Goal: Find specific page/section

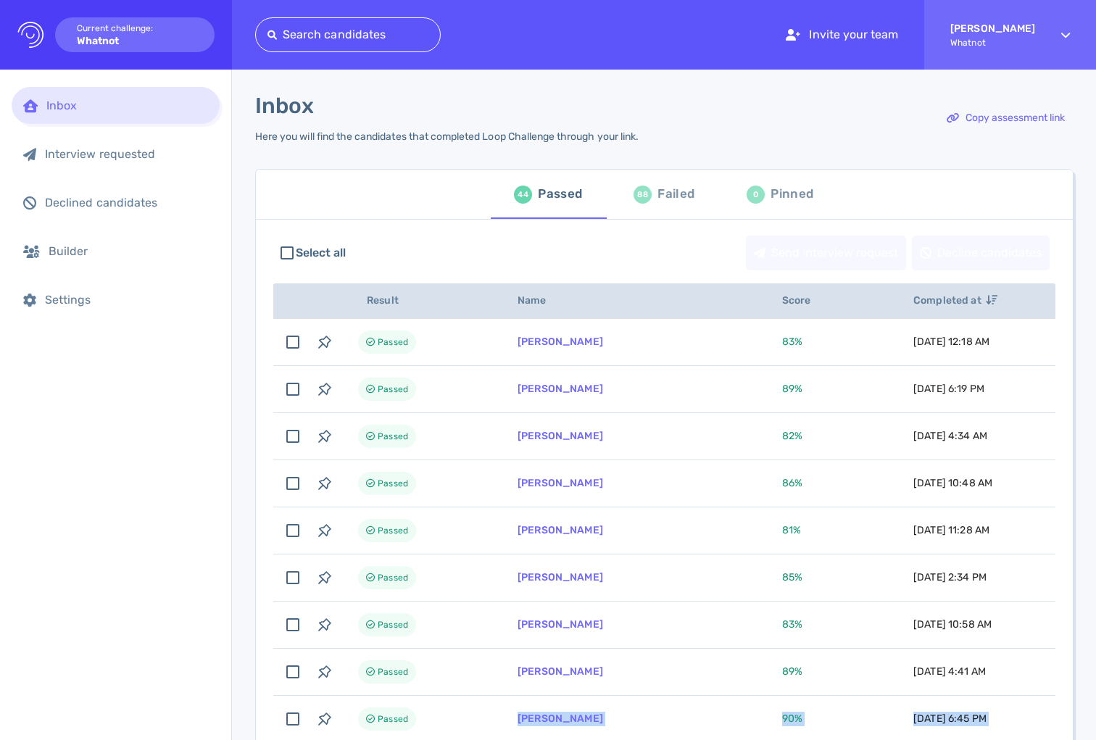
click at [468, 571] on html "Logo Created with Sketch. Current challenge: Whatnot Search candidates Invite y…" at bounding box center [548, 370] width 1096 height 740
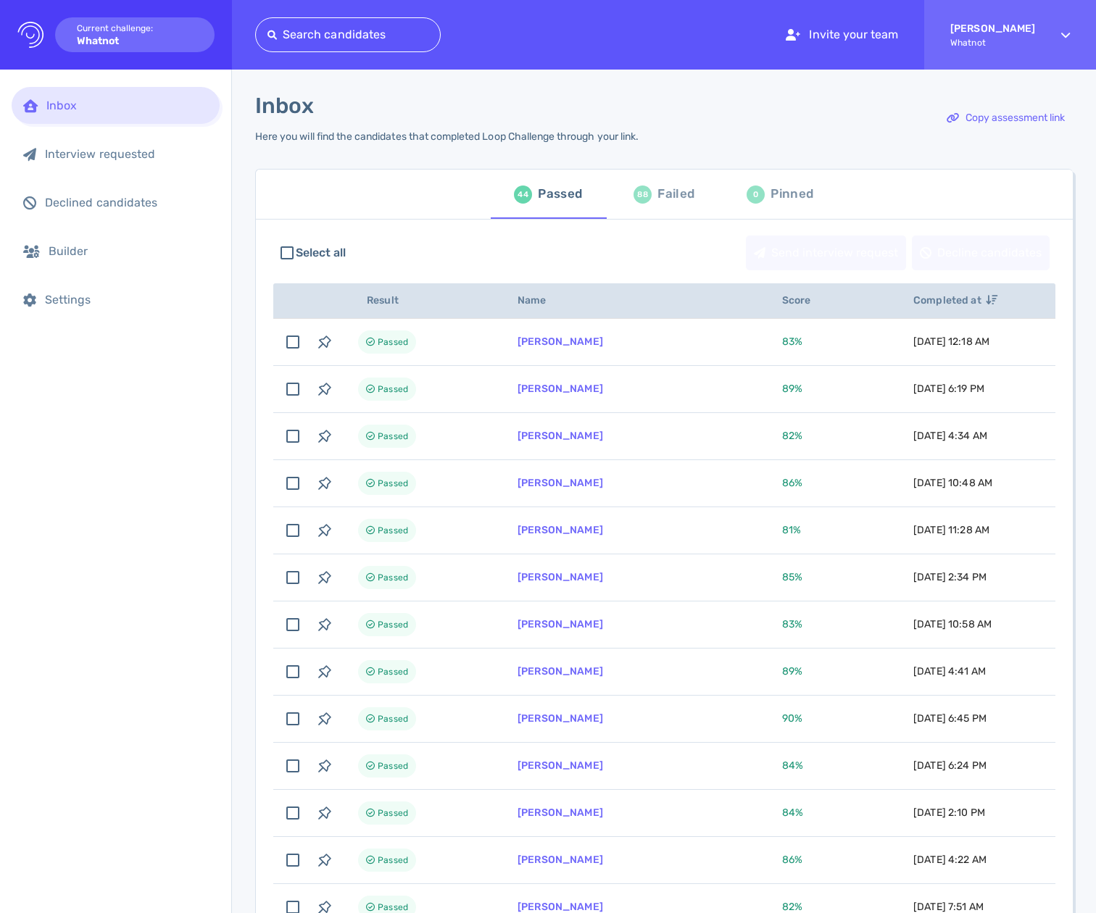
click at [656, 265] on div "Select all Send interview request Decline candidates" at bounding box center [664, 252] width 782 height 49
click at [658, 199] on div "Failed" at bounding box center [676, 194] width 37 height 22
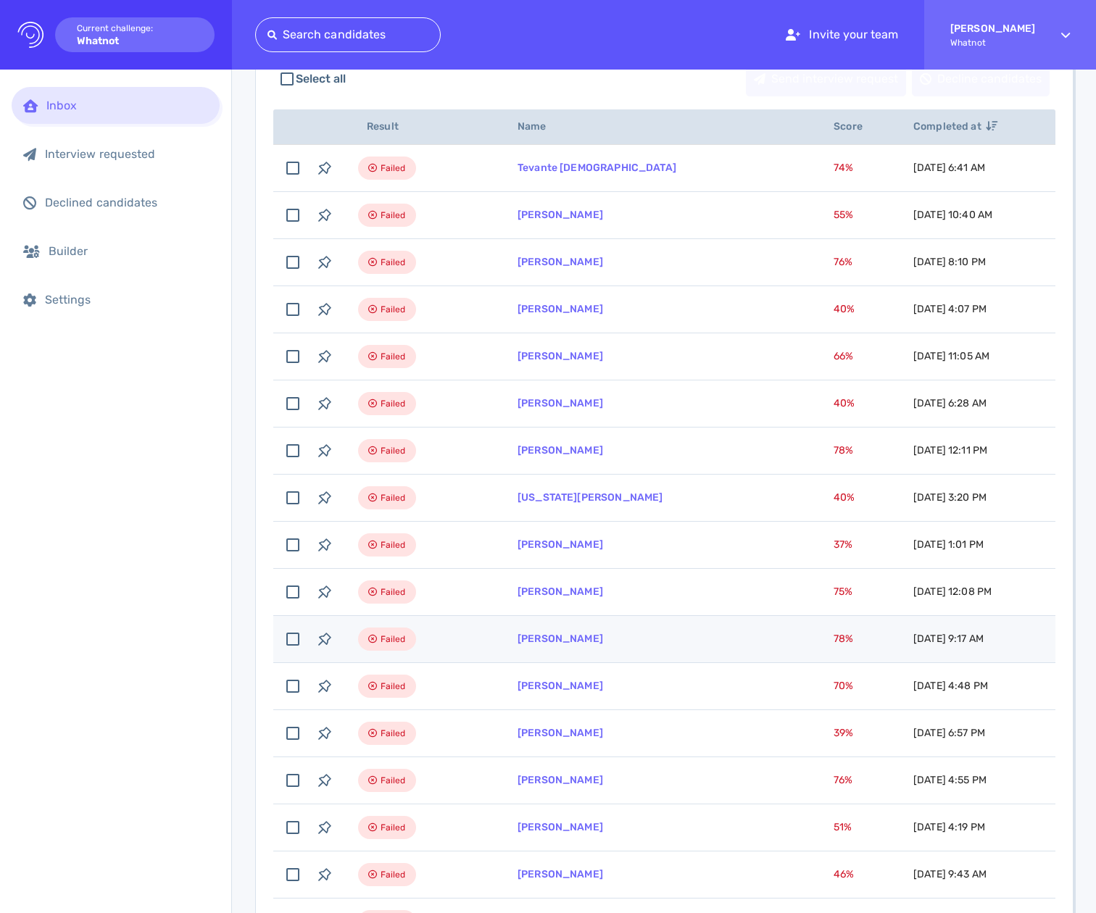
scroll to position [236, 0]
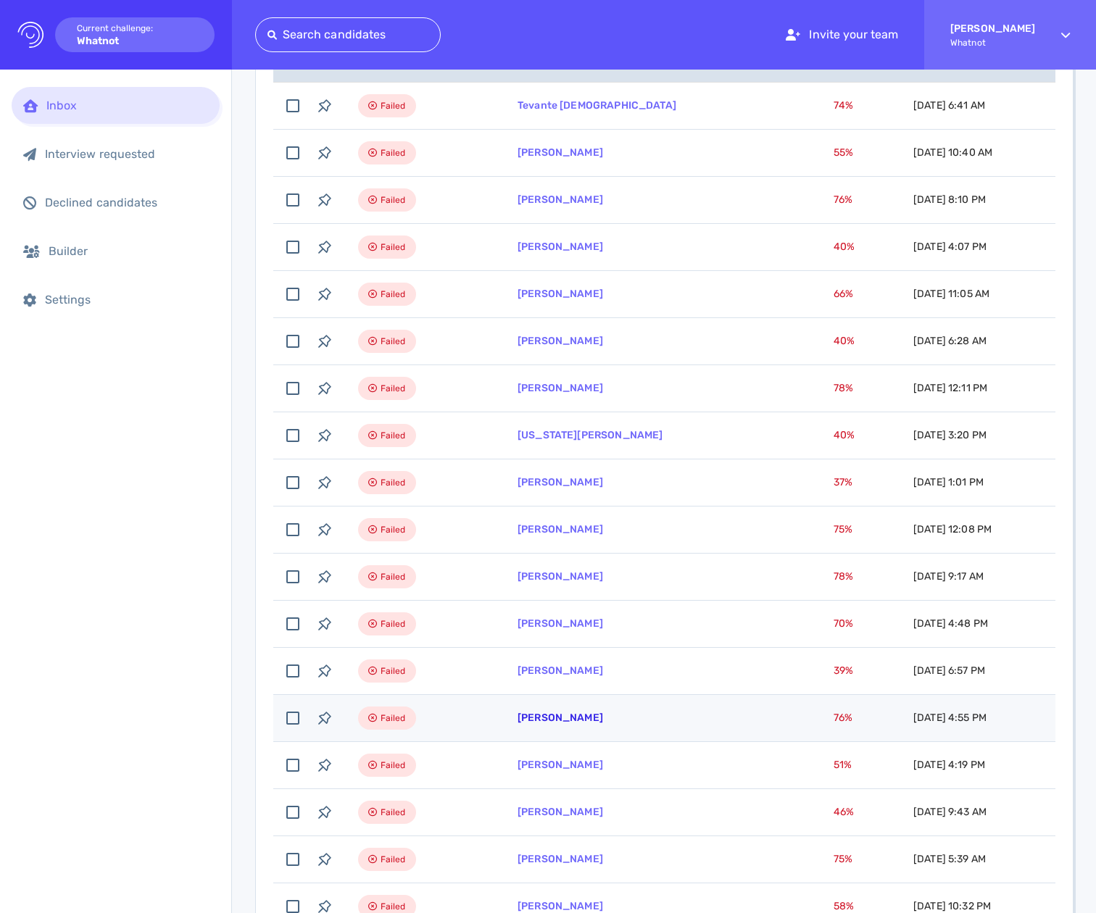
click at [589, 571] on link "[PERSON_NAME]" at bounding box center [561, 718] width 86 height 12
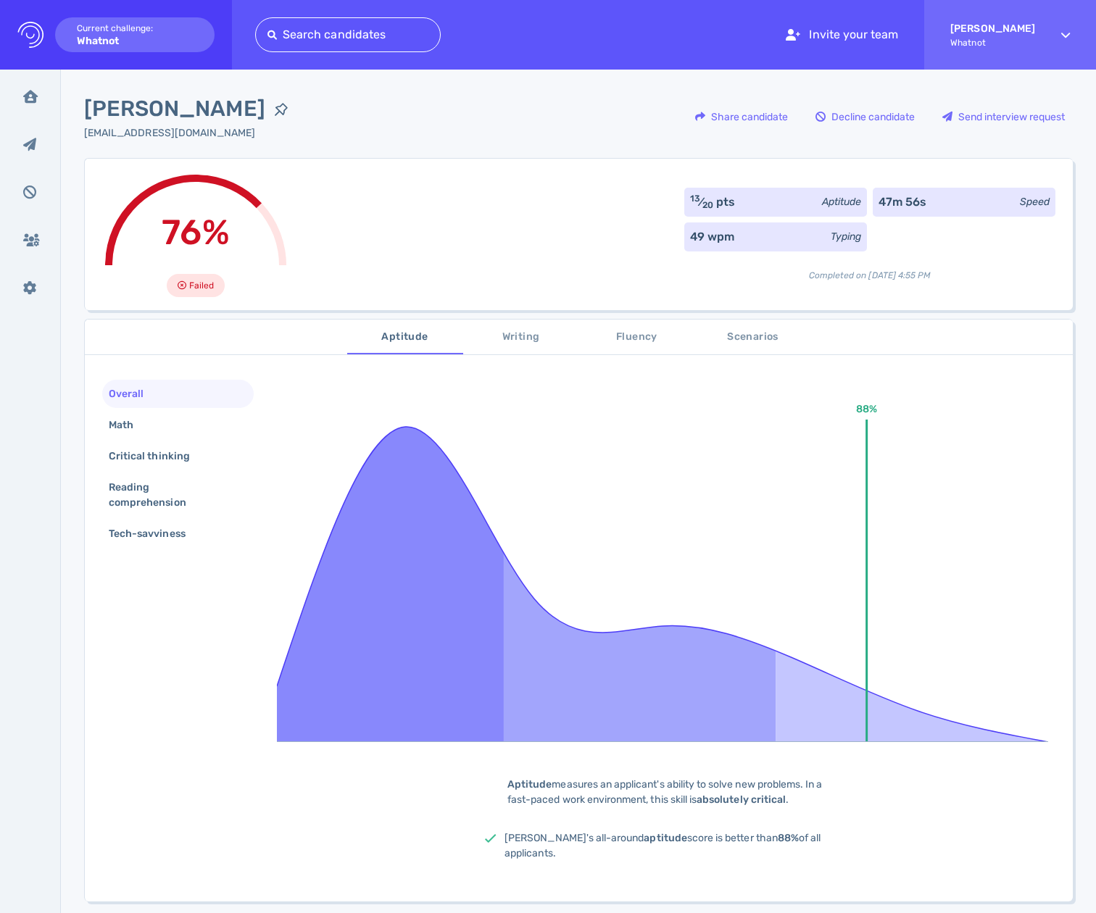
click at [184, 121] on span "[PERSON_NAME]" at bounding box center [174, 109] width 181 height 33
click at [188, 108] on span "[PERSON_NAME]" at bounding box center [174, 109] width 181 height 33
copy div "[PERSON_NAME]"
